Goal: Information Seeking & Learning: Check status

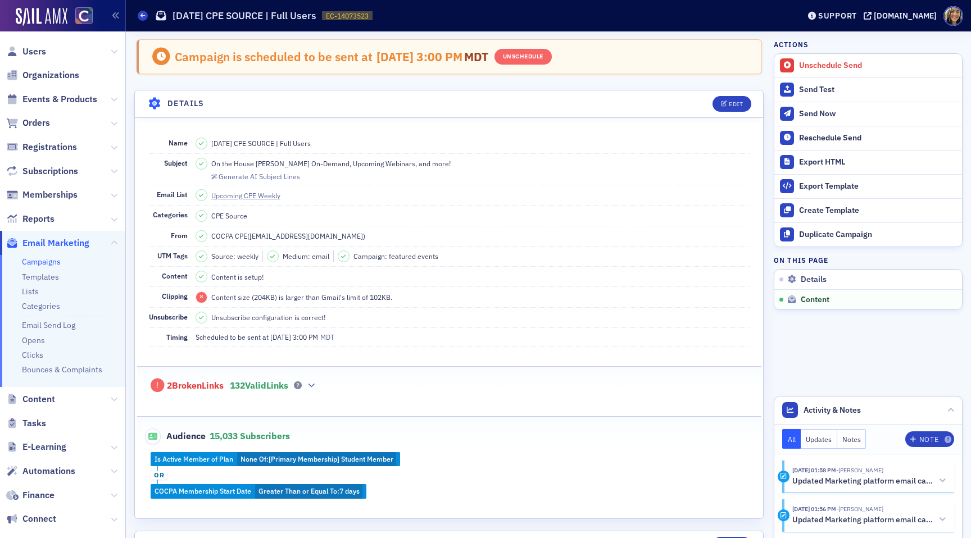
scroll to position [492, 0]
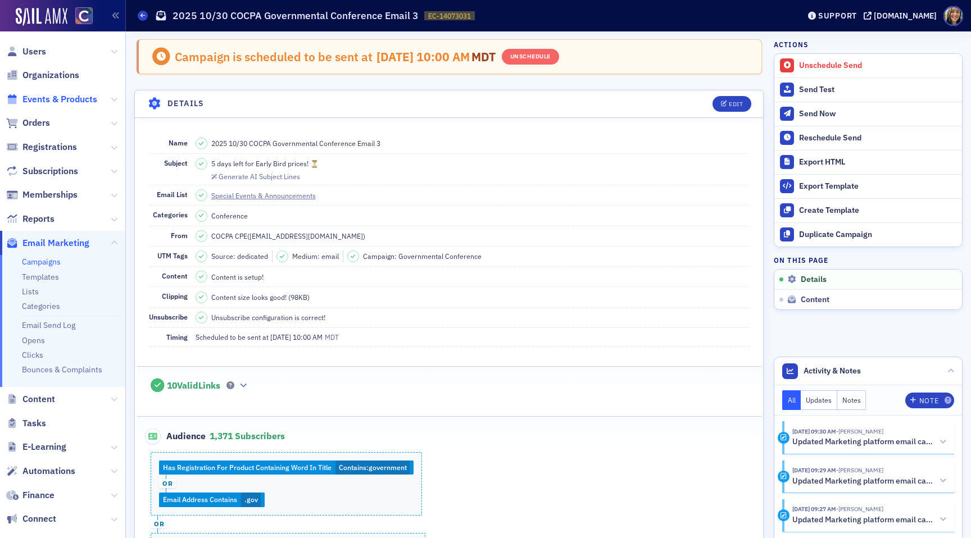
scroll to position [11, 0]
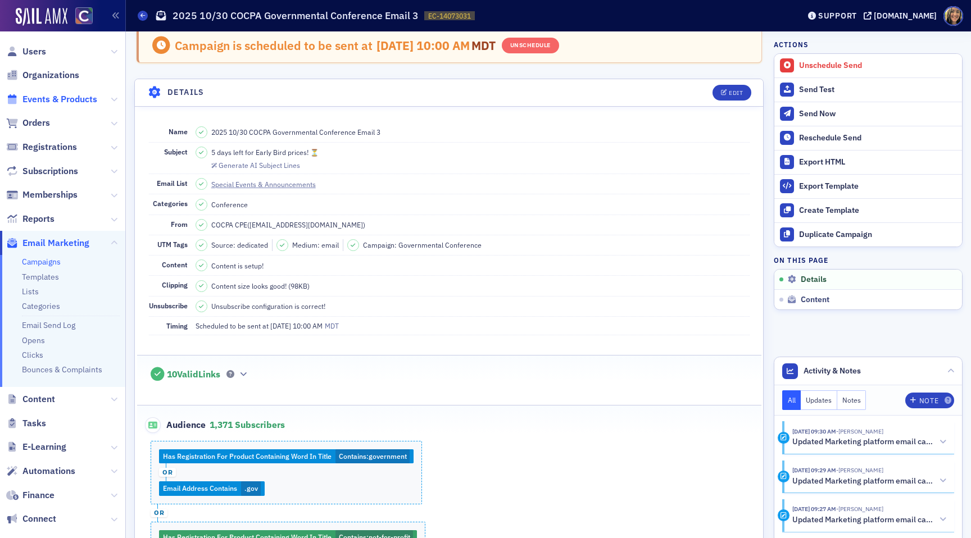
click at [53, 98] on span "Events & Products" at bounding box center [59, 99] width 75 height 12
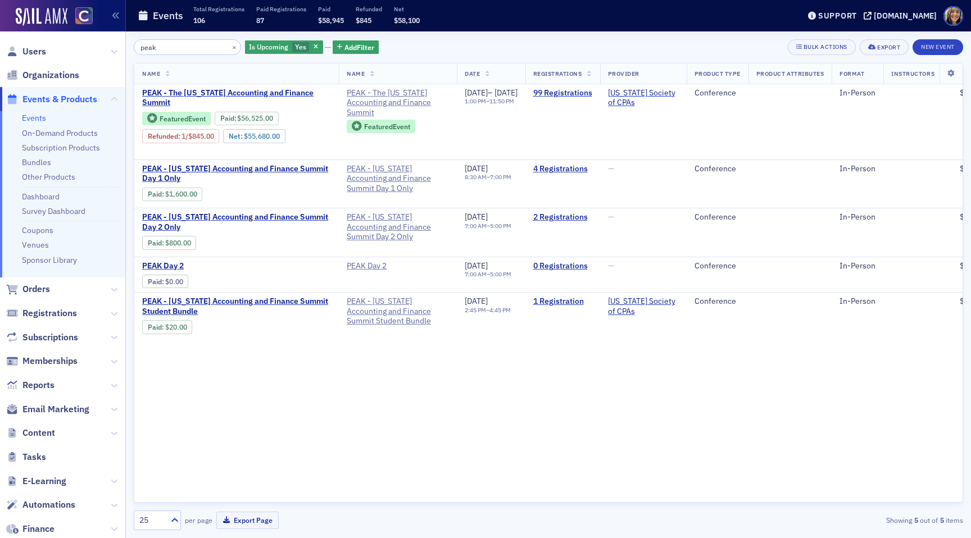
click at [201, 47] on input "peak" at bounding box center [187, 47] width 107 height 16
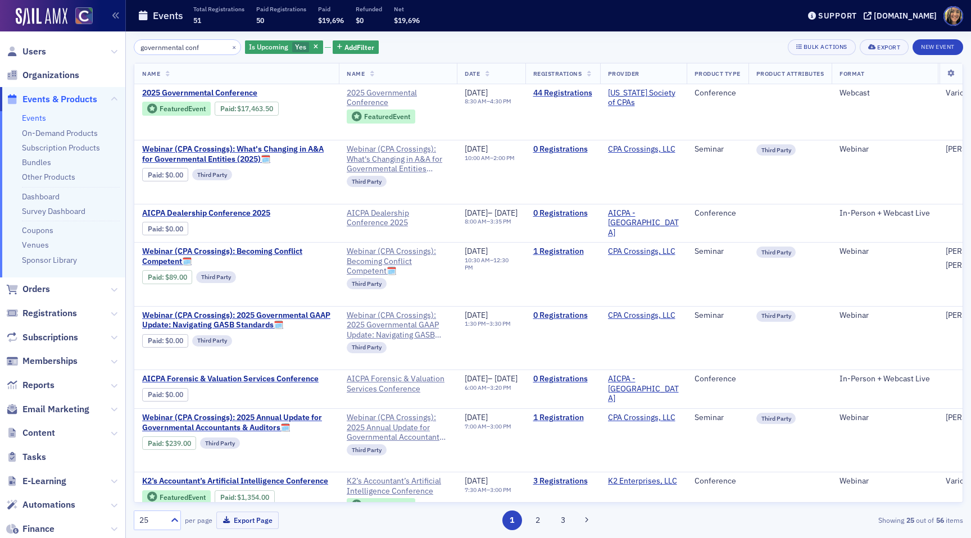
type input "governmental conf"
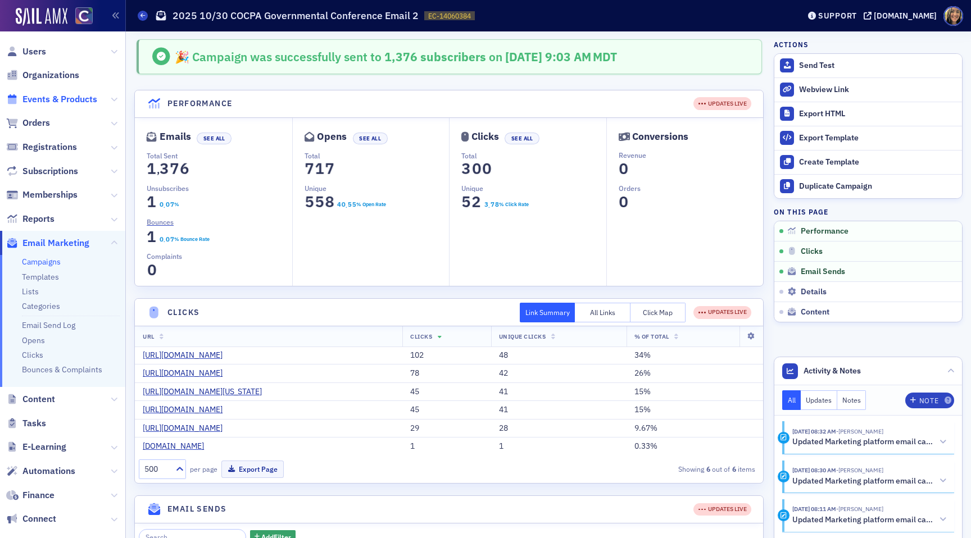
click at [56, 98] on span "Events & Products" at bounding box center [59, 99] width 75 height 12
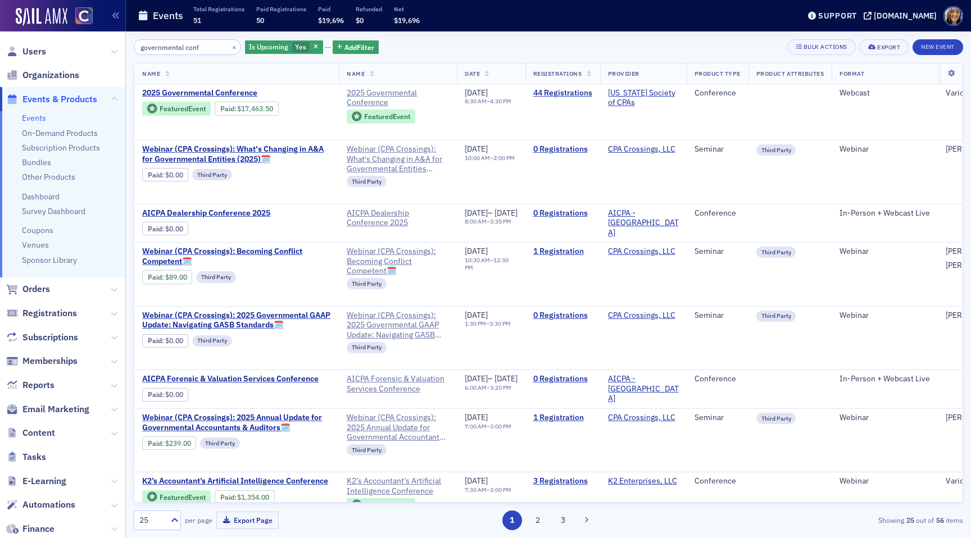
click at [177, 48] on input "governmental conf" at bounding box center [187, 47] width 107 height 16
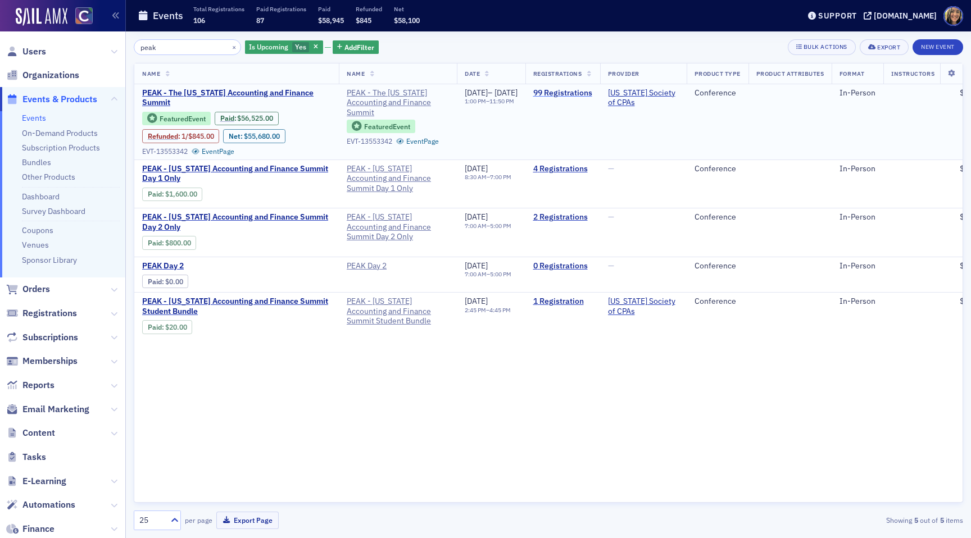
type input "peak"
click at [587, 92] on link "99 Registrations" at bounding box center [562, 93] width 59 height 10
